Goal: Task Accomplishment & Management: Complete application form

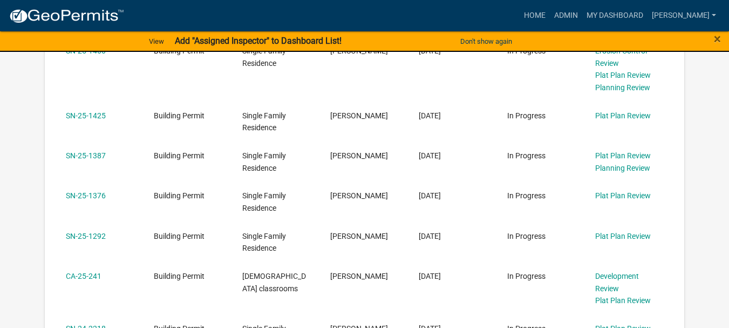
scroll to position [540, 0]
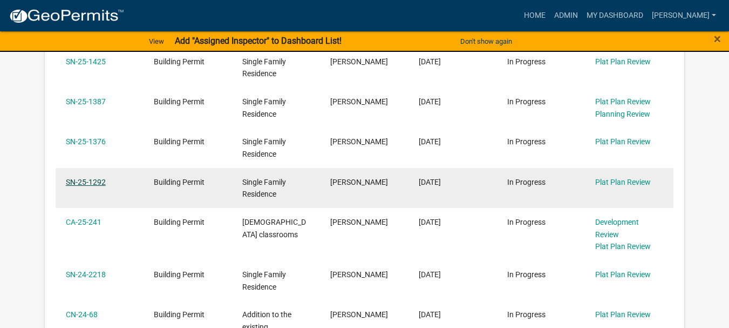
click at [98, 181] on link "SN-25-1292" at bounding box center [86, 182] width 40 height 9
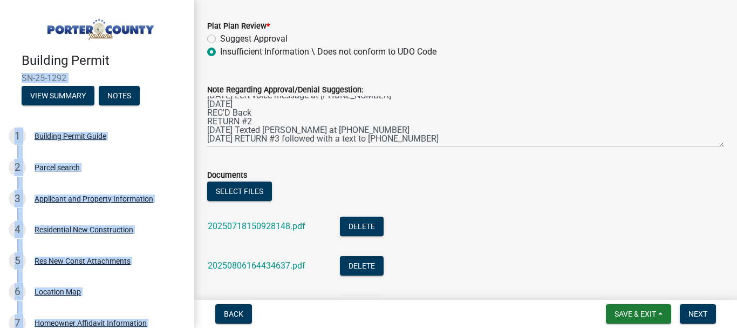
scroll to position [154, 0]
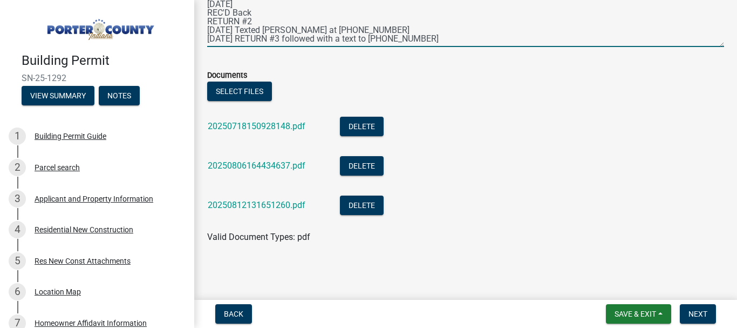
click at [448, 39] on textarea "[DATE] RETURN for Info08/06/2025 Met with site owner/REC'D back [DATE] Left voi…" at bounding box center [465, 21] width 517 height 51
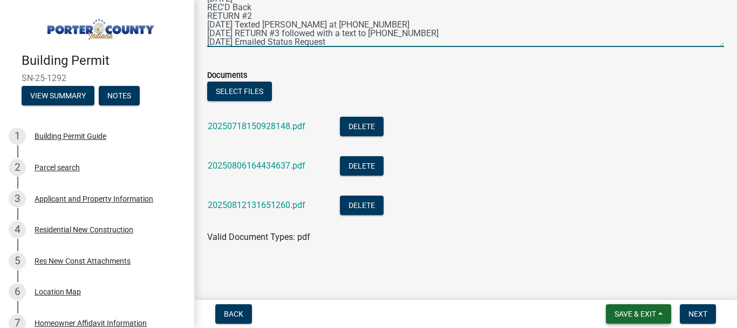
type textarea "[DATE] RETURN for Info08/06/2025 Met with site owner/REC'D back [DATE] Left voi…"
click at [623, 309] on span "Save & Exit" at bounding box center [636, 313] width 42 height 9
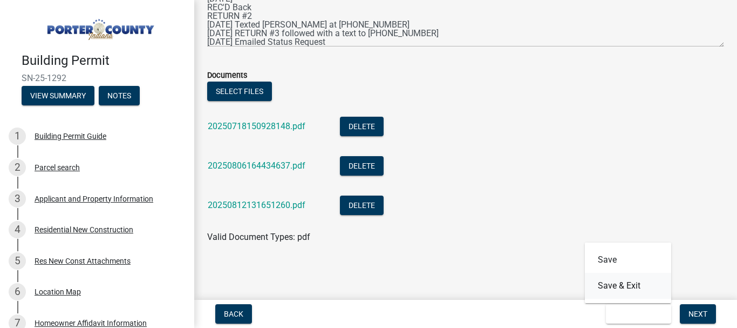
click at [623, 284] on button "Save & Exit" at bounding box center [628, 285] width 86 height 26
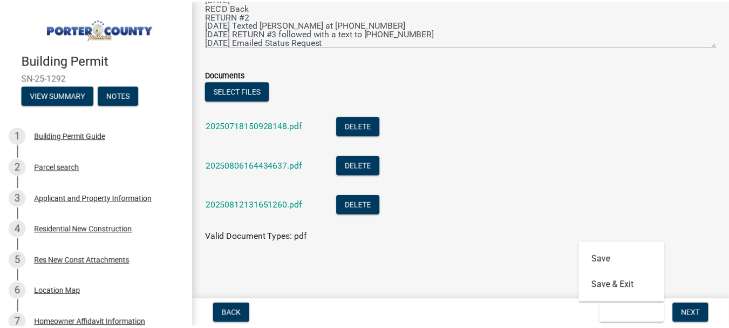
scroll to position [0, 0]
